Goal: Navigation & Orientation: Find specific page/section

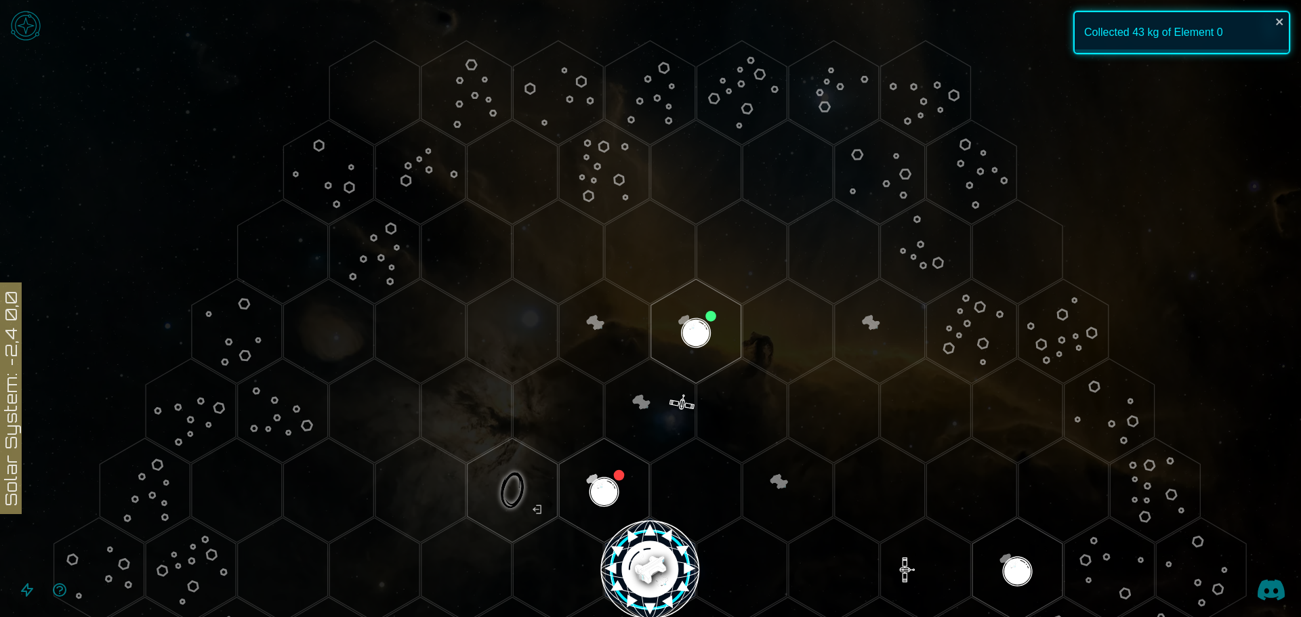
click at [1149, 152] on icon at bounding box center [650, 570] width 1301 height 1140
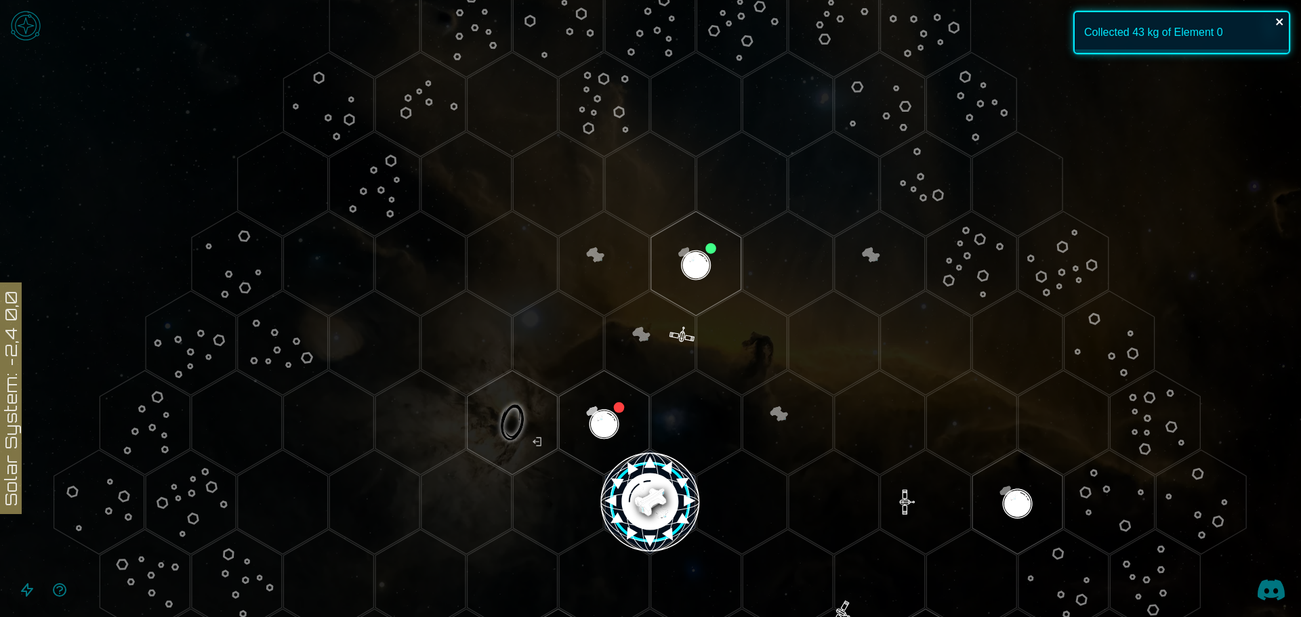
click at [1275, 17] on icon "close" at bounding box center [1279, 21] width 9 height 11
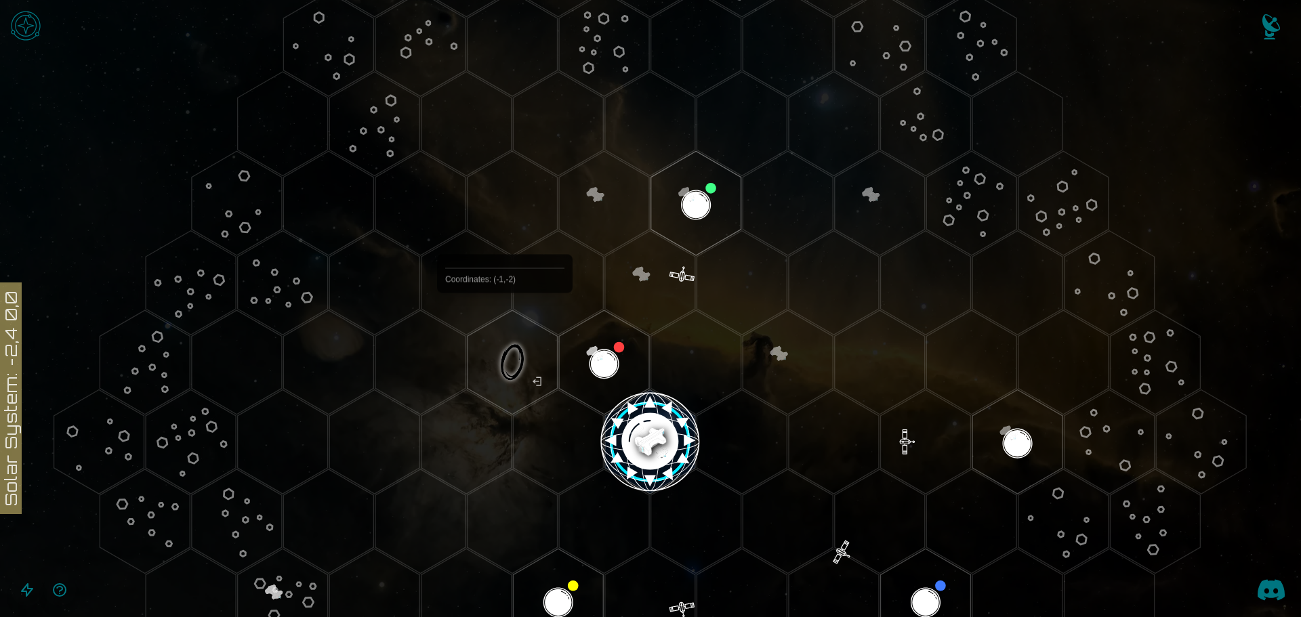
scroll to position [271, 0]
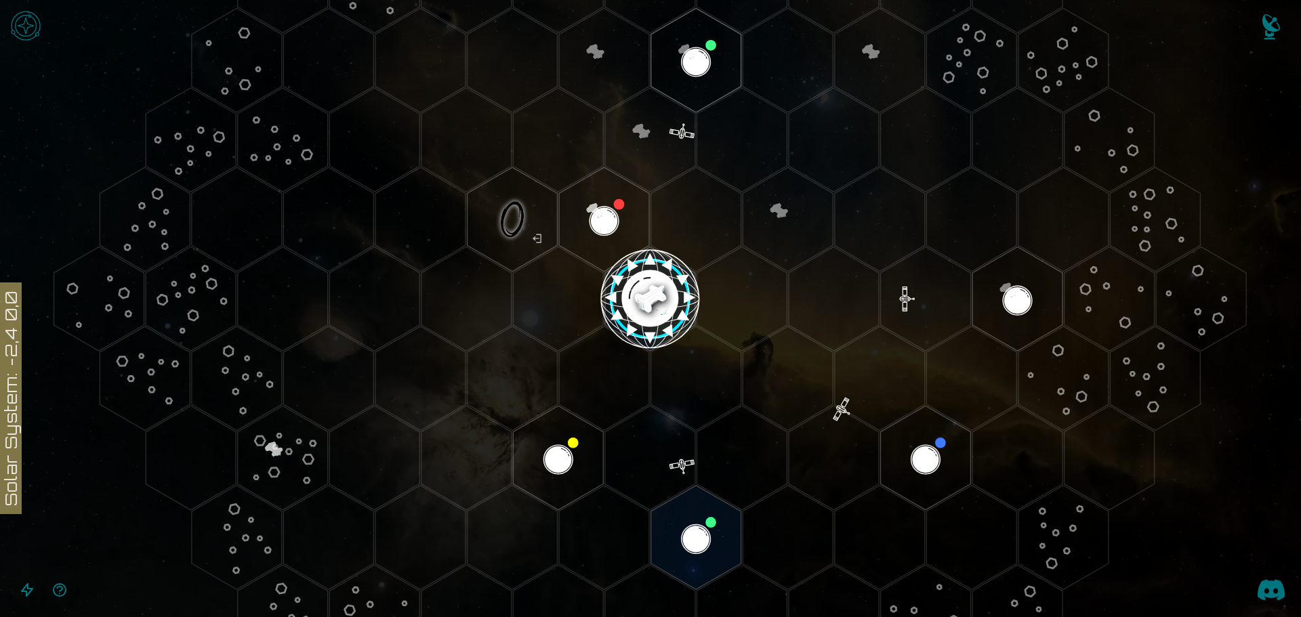
click at [33, 595] on icon "Open accessible navigation interface" at bounding box center [27, 590] width 16 height 16
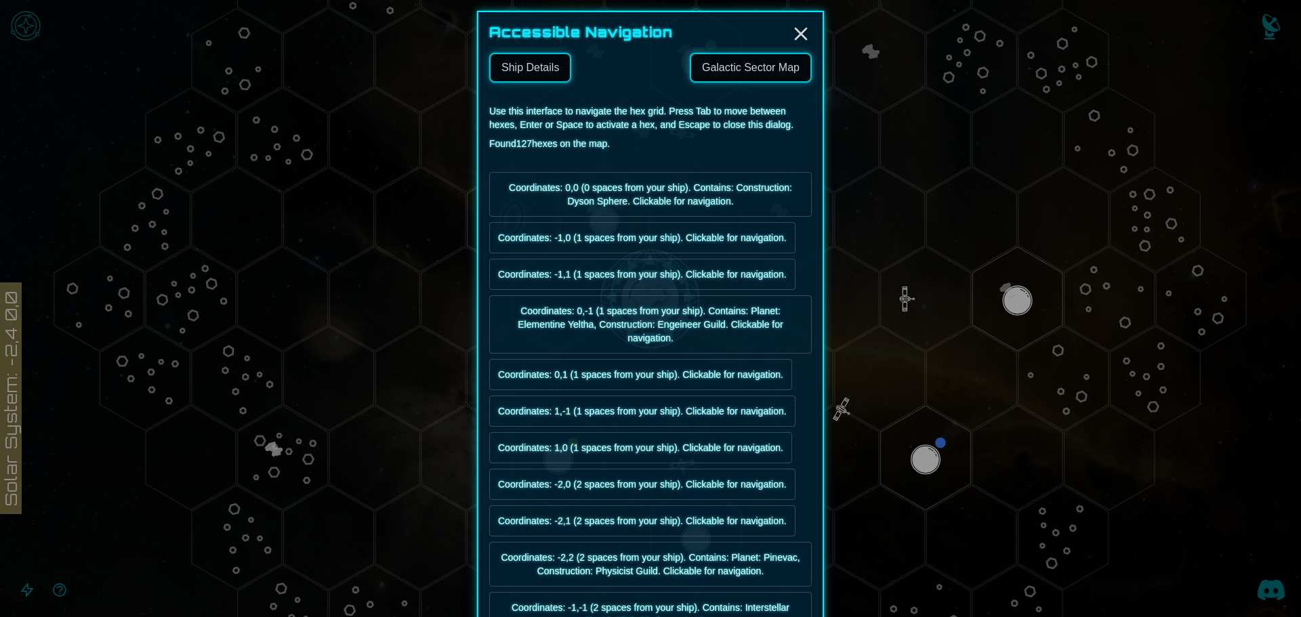
click at [749, 72] on link "Galactic Sector Map" at bounding box center [751, 68] width 122 height 30
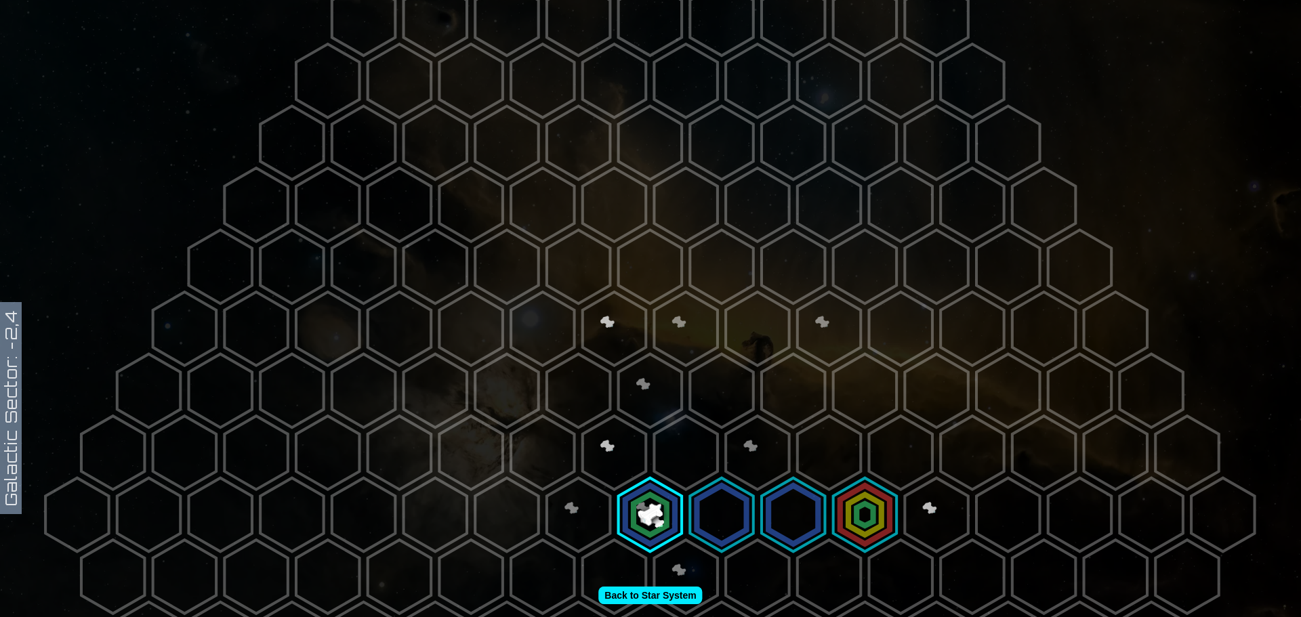
scroll to position [203, 0]
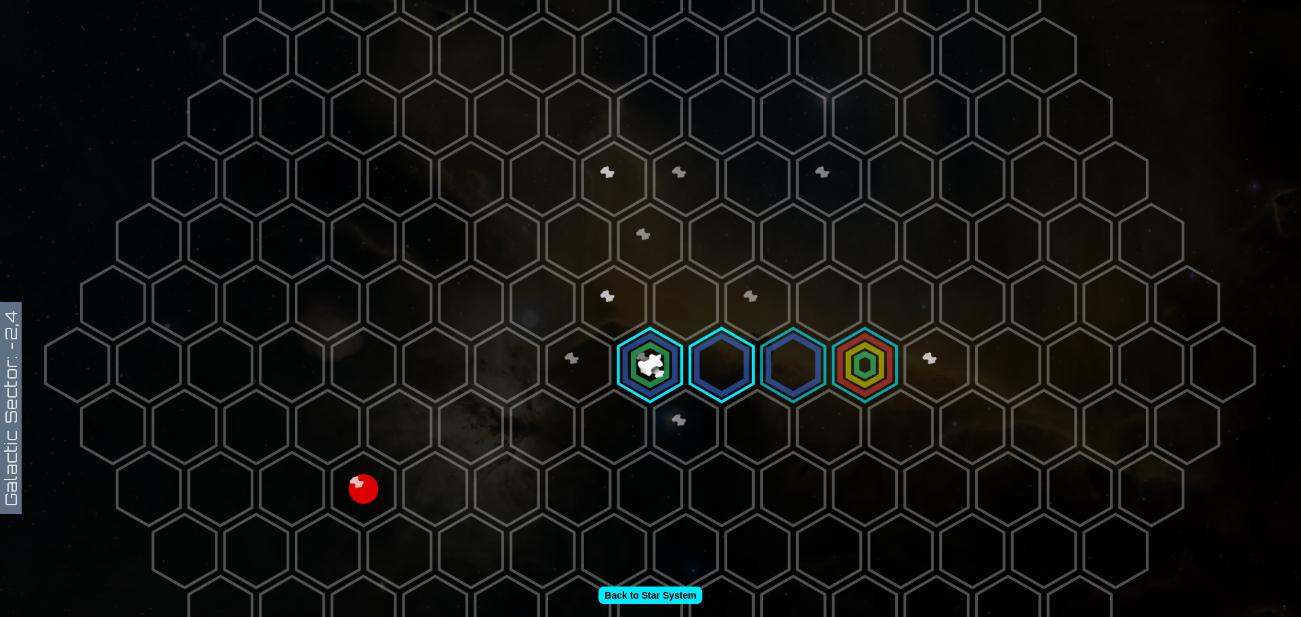
click at [852, 362] on polygon at bounding box center [864, 366] width 63 height 74
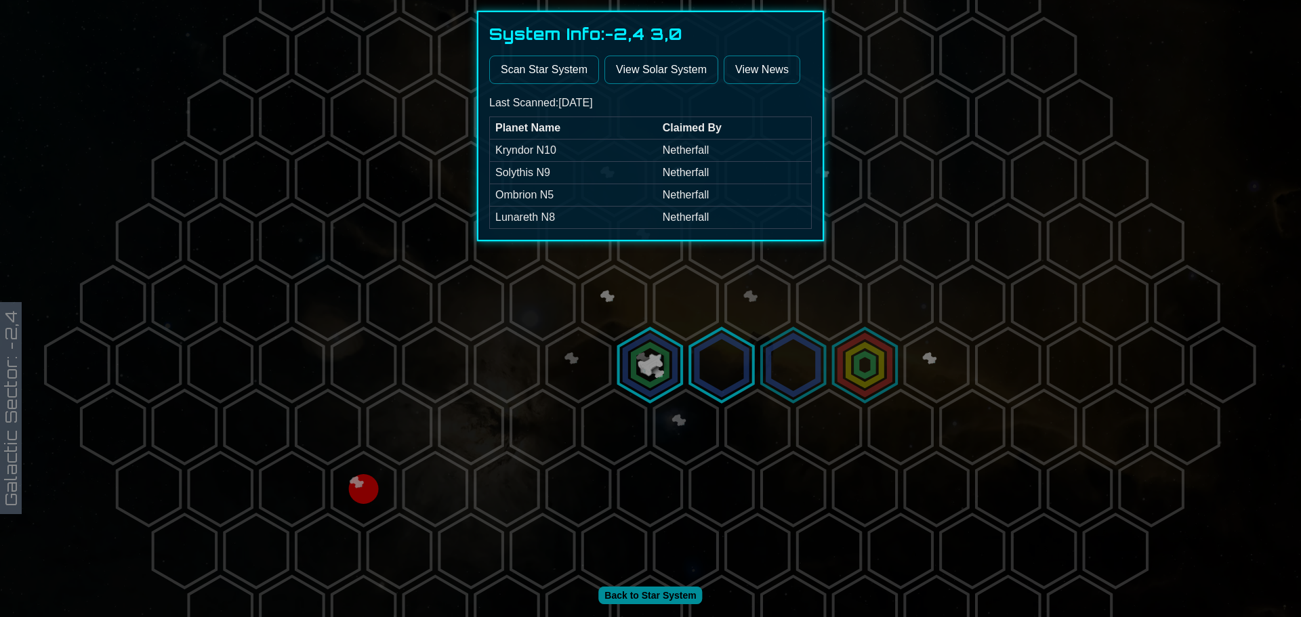
click at [625, 289] on div at bounding box center [650, 308] width 1301 height 617
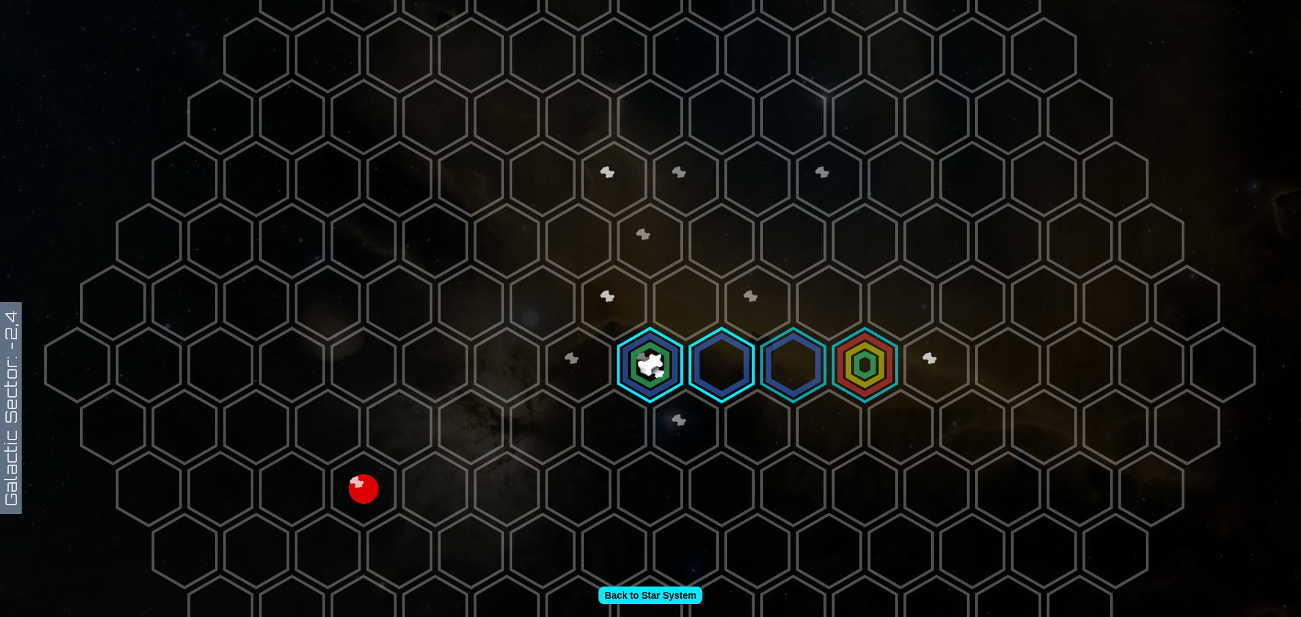
click at [617, 295] on polygon at bounding box center [614, 303] width 63 height 74
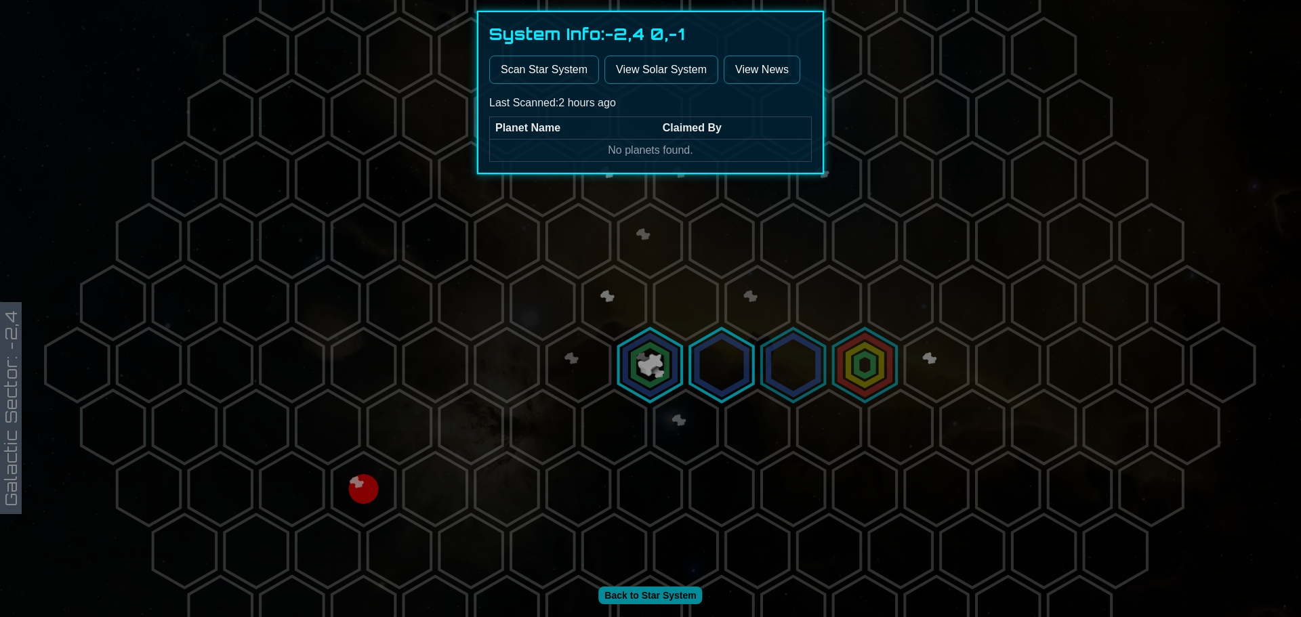
click at [571, 81] on button "Scan Star System" at bounding box center [544, 70] width 110 height 28
click at [665, 64] on link "View Solar System" at bounding box center [661, 70] width 114 height 28
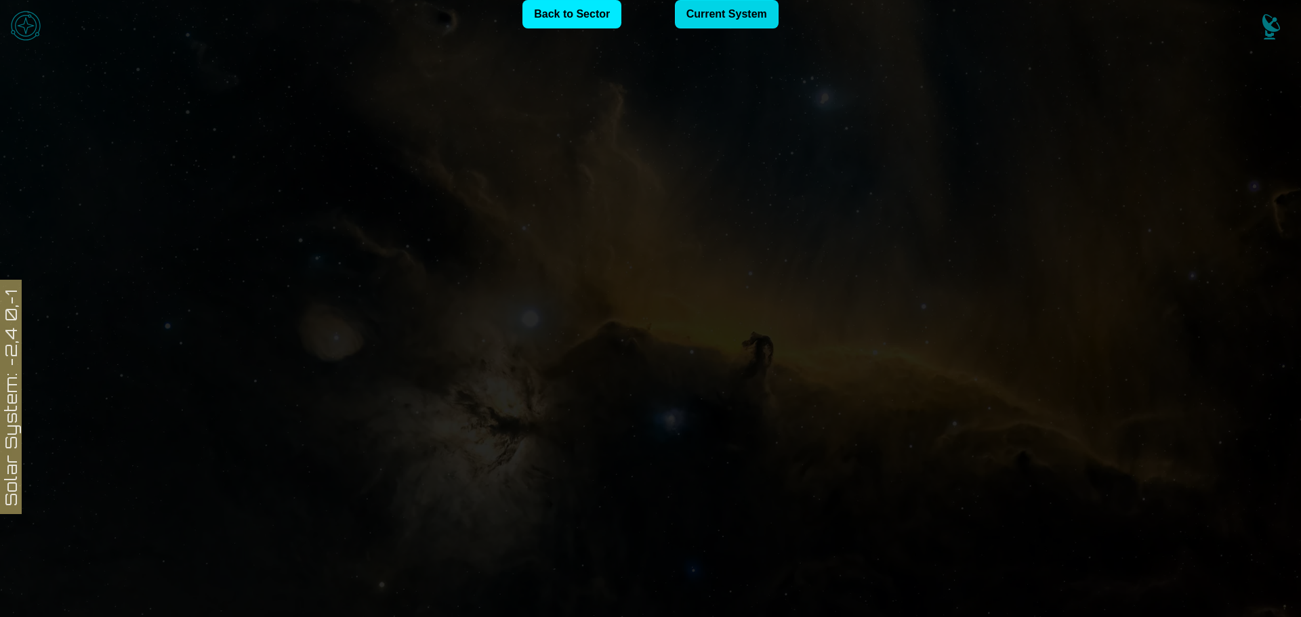
click at [753, 17] on link "Current System" at bounding box center [727, 14] width 104 height 28
